Goal: Find specific page/section: Find specific page/section

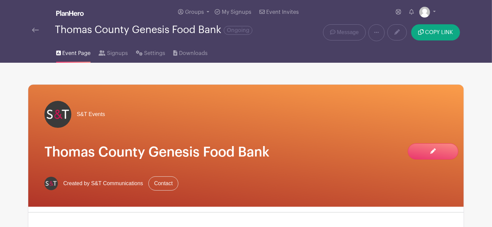
click at [455, 226] on div "S&T Events Thomas County Genesis Food Bank Created by S&T Communications Contac…" at bounding box center [246, 190] width 436 height 212
click at [33, 29] on img at bounding box center [35, 30] width 7 height 5
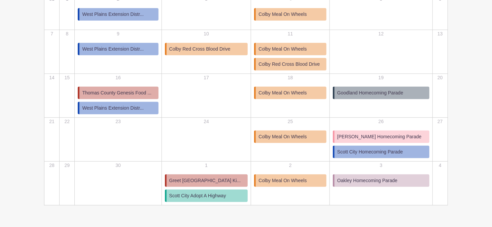
scroll to position [152, 0]
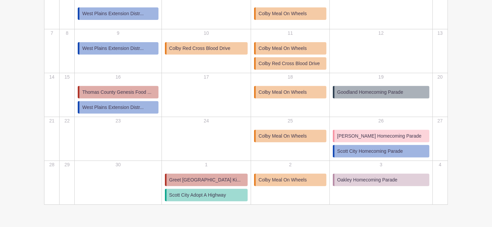
click at [131, 90] on span "Thomas County Genesis Food ..." at bounding box center [116, 92] width 69 height 7
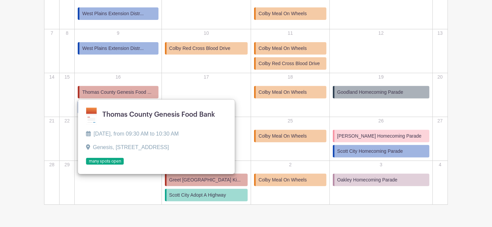
click at [86, 165] on link at bounding box center [86, 165] width 0 height 0
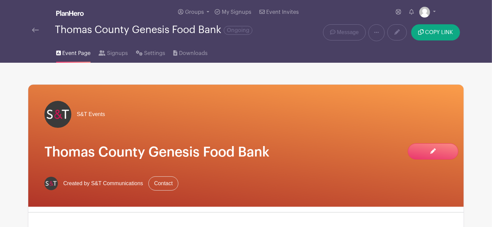
click at [36, 32] on img at bounding box center [35, 30] width 7 height 5
